Goal: Information Seeking & Learning: Learn about a topic

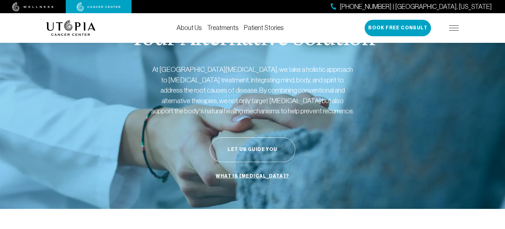
scroll to position [27, 0]
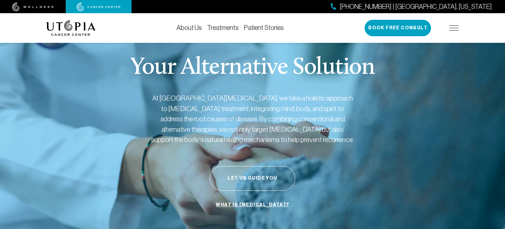
click at [23, 168] on section "Your Alternative Solution At [GEOGRAPHIC_DATA][MEDICAL_DATA], we take a holisti…" at bounding box center [252, 134] width 505 height 208
click at [226, 29] on link "Treatments" at bounding box center [223, 27] width 32 height 7
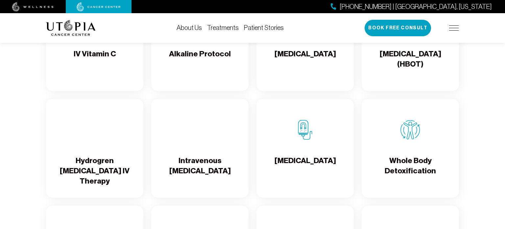
scroll to position [722, 0]
click at [418, 177] on h4 "Whole Body Detoxification" at bounding box center [410, 165] width 87 height 21
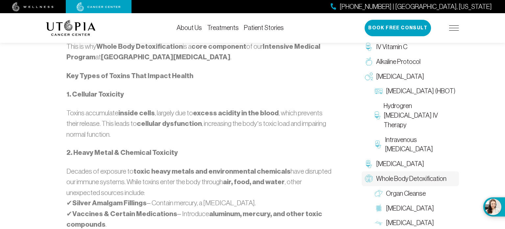
scroll to position [436, 0]
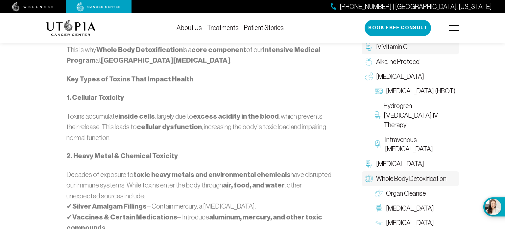
click at [391, 49] on span "IV Vitamin C" at bounding box center [391, 47] width 31 height 10
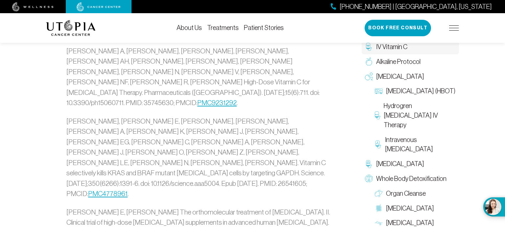
scroll to position [1523, 0]
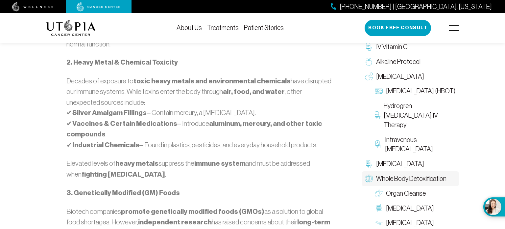
scroll to position [533, 0]
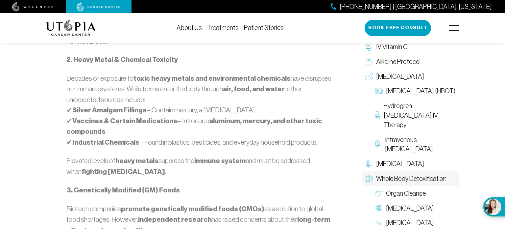
click at [435, 179] on span "Whole Body Detoxification" at bounding box center [411, 179] width 70 height 10
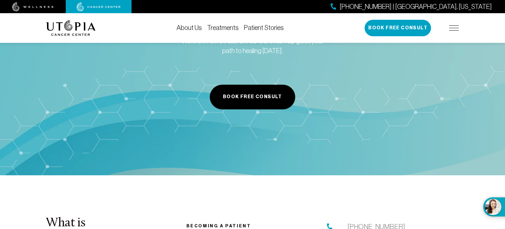
scroll to position [1118, 0]
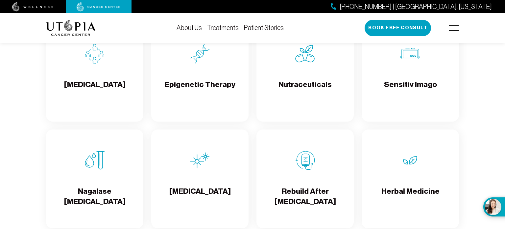
scroll to position [722, 0]
